Goal: Complete application form

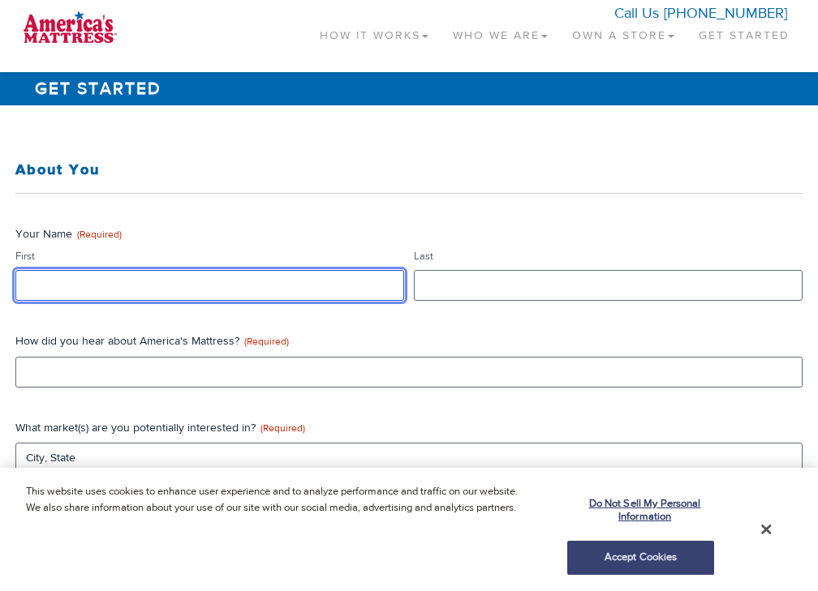
type input "data"
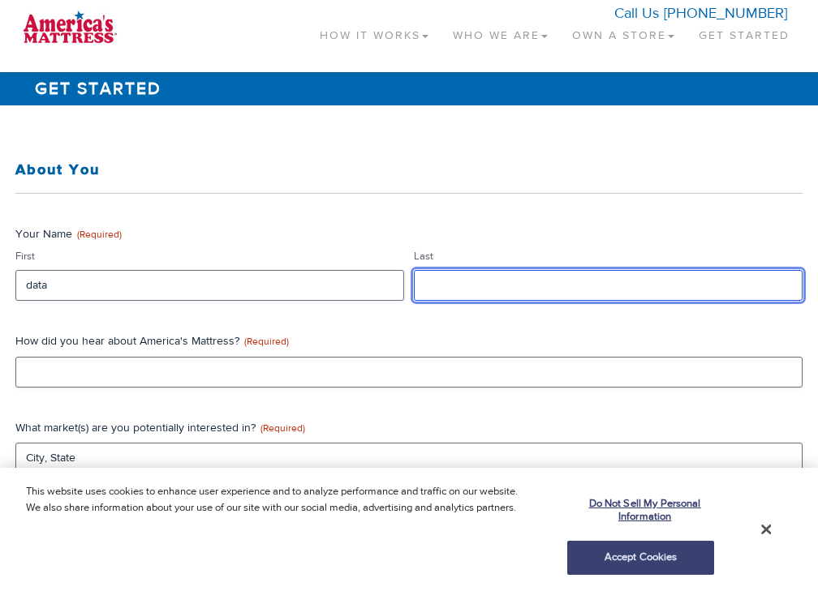
type input "data"
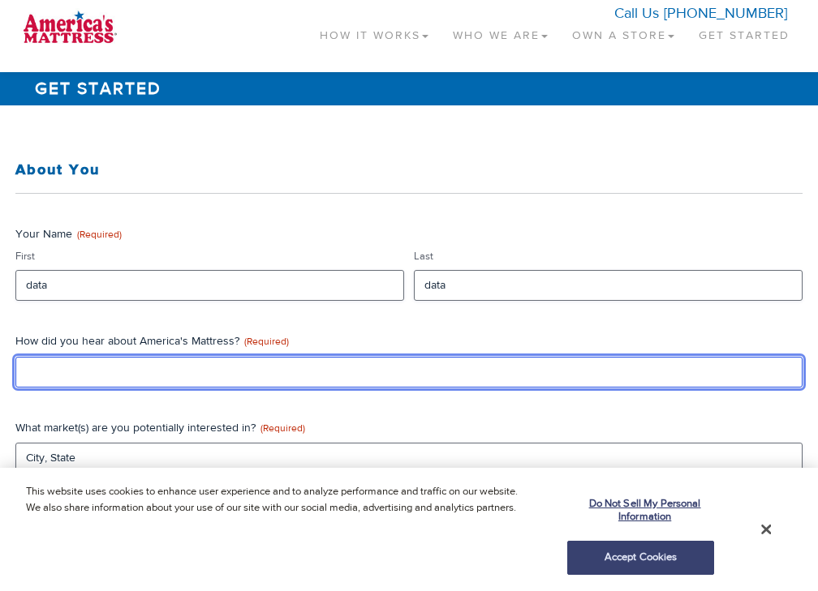
type input "data"
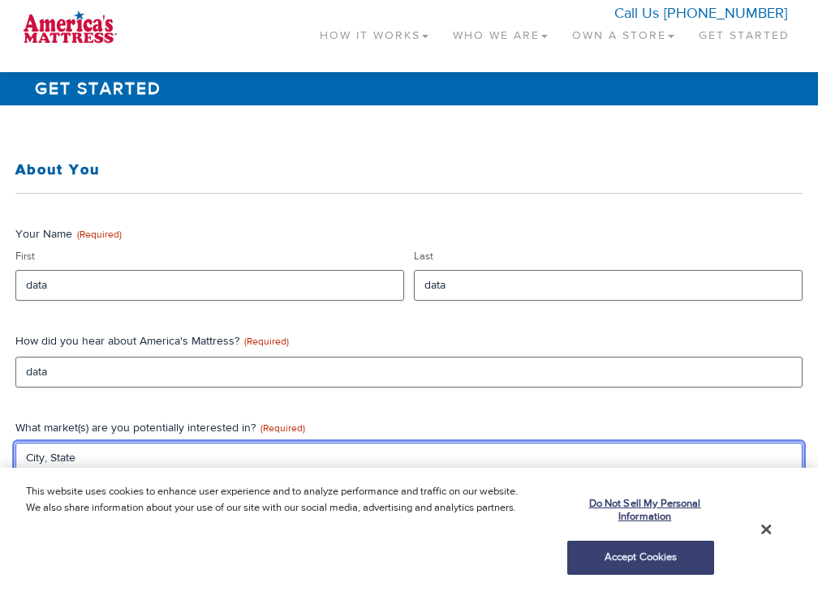
type input "CA"
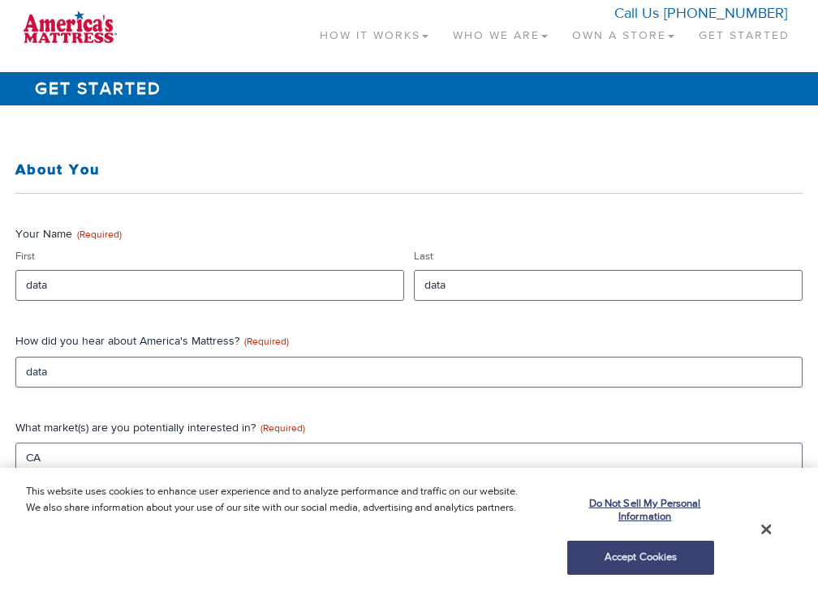
type input "data"
type textarea "data"
